Goal: Information Seeking & Learning: Stay updated

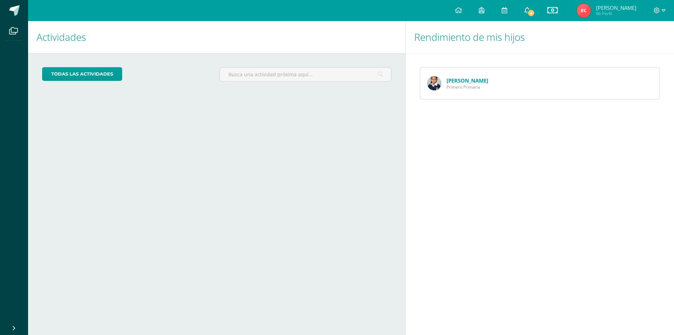
click at [530, 13] on icon at bounding box center [528, 10] width 6 height 6
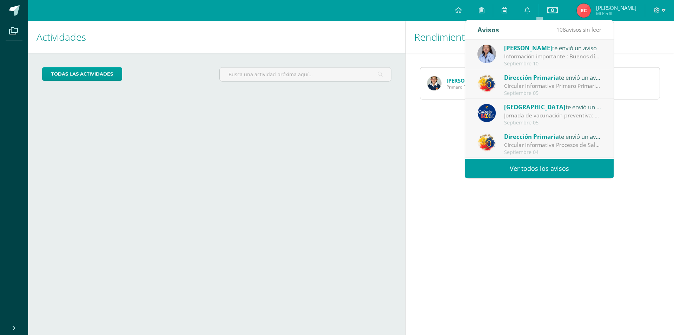
click at [531, 53] on div "Información importante : Buenos días queridos padres y chicos, les informamos q…" at bounding box center [553, 56] width 98 height 8
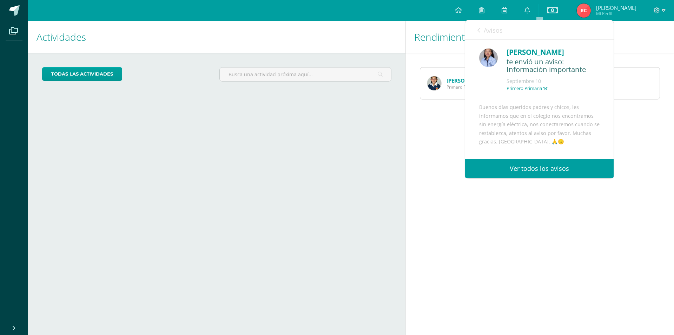
click at [525, 167] on link "Ver todos los avisos" at bounding box center [539, 168] width 149 height 19
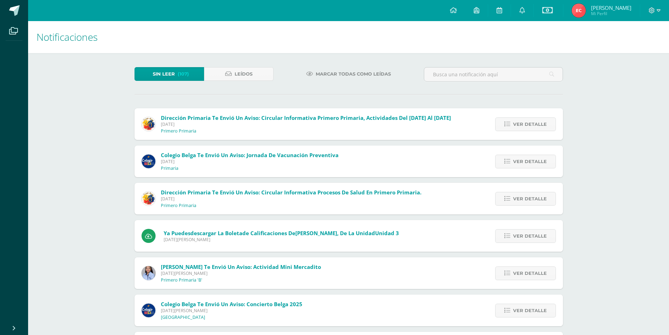
click at [168, 72] on span "Sin leer" at bounding box center [164, 73] width 22 height 13
click at [525, 10] on icon at bounding box center [522, 10] width 6 height 6
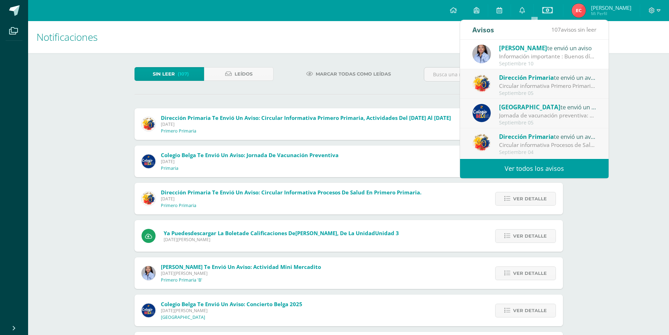
click at [561, 55] on div "Información importante : Buenos días queridos padres y chicos, les informamos q…" at bounding box center [548, 56] width 98 height 8
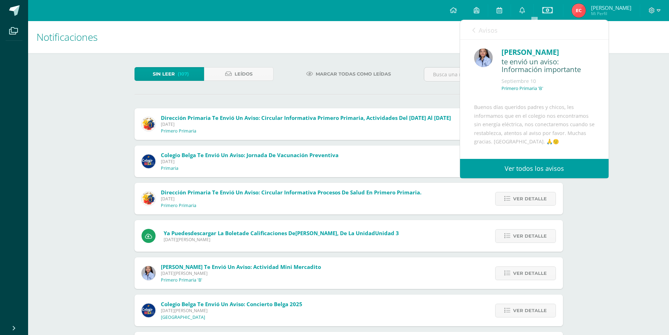
click at [522, 138] on div "Buenos días queridos padres y chicos, les informamos que en el colegio nos enco…" at bounding box center [534, 150] width 120 height 94
click at [473, 28] on icon at bounding box center [473, 30] width 3 height 6
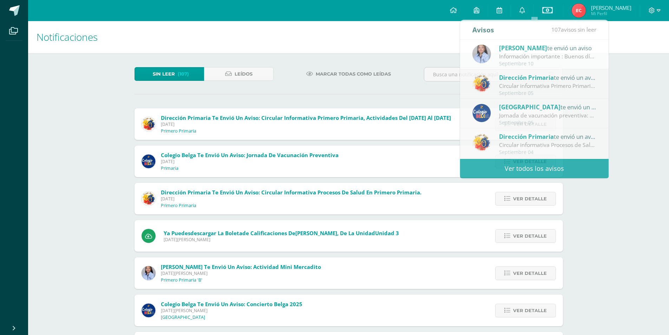
click at [636, 97] on div "Notificaciones Sin leer (107) Leídos Marcar todas como leídas Dirección Primari…" at bounding box center [348, 266] width 641 height 491
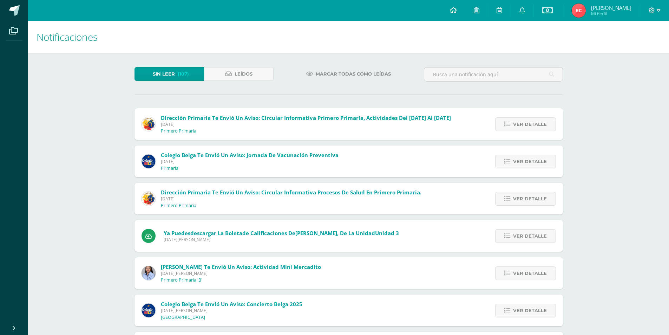
click at [457, 12] on icon at bounding box center [453, 10] width 7 height 6
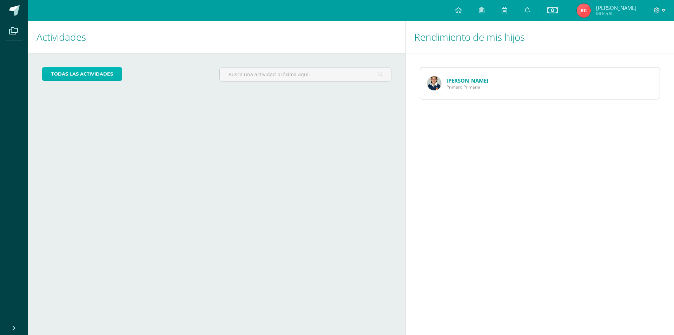
click at [68, 74] on link "todas las Actividades" at bounding box center [82, 74] width 80 height 14
